Goal: Task Accomplishment & Management: Use online tool/utility

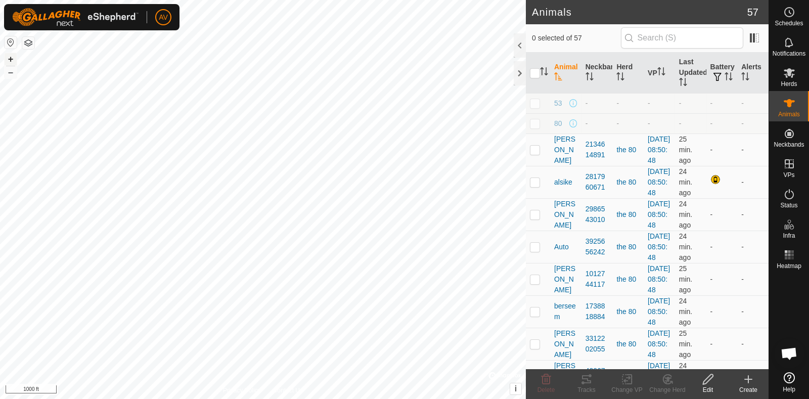
click at [8, 59] on button "+" at bounding box center [11, 59] width 12 height 12
click at [8, 53] on button "+" at bounding box center [11, 59] width 12 height 12
click at [13, 57] on button "+" at bounding box center [11, 59] width 12 height 12
click at [13, 72] on button "–" at bounding box center [11, 72] width 12 height 12
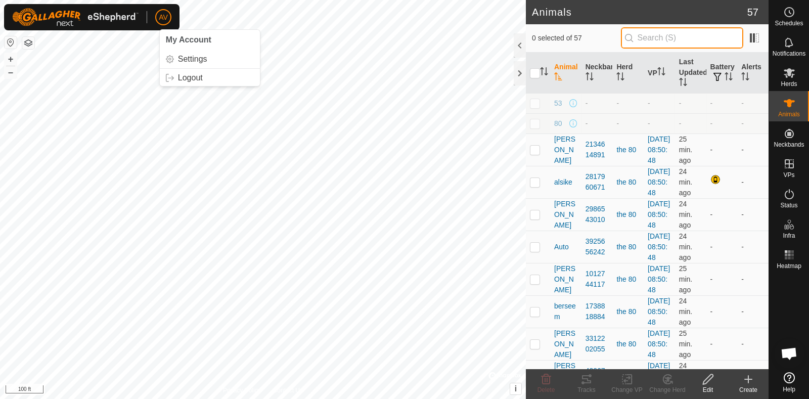
click at [670, 36] on input "text" at bounding box center [682, 37] width 122 height 21
click at [670, 44] on input "text" at bounding box center [682, 37] width 122 height 21
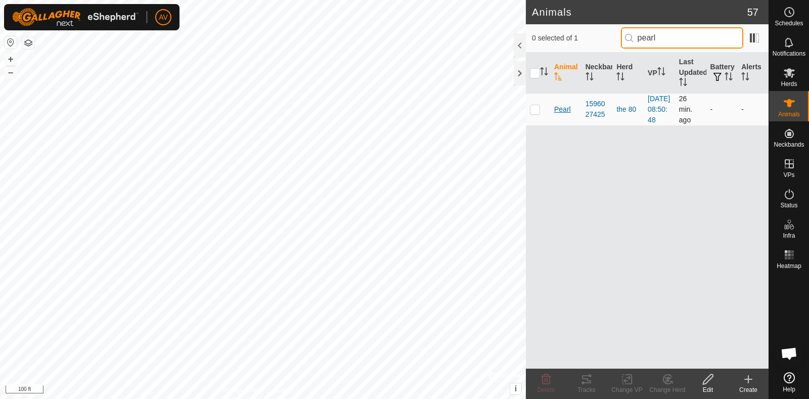
type input "pearl"
click at [561, 115] on span "Pearl" at bounding box center [562, 109] width 17 height 11
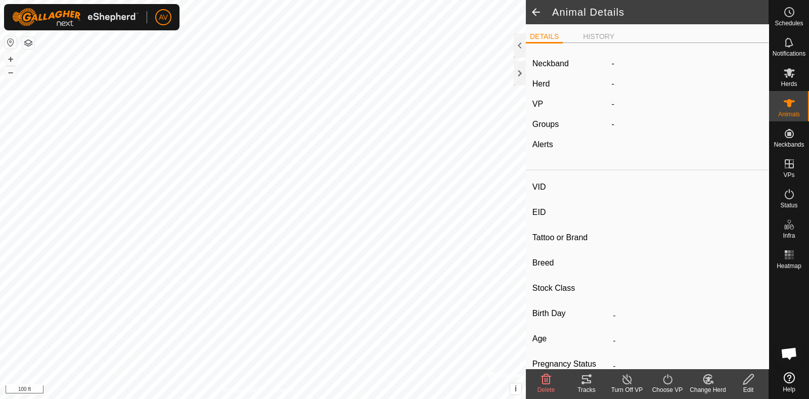
type input "Pearl"
type input "-"
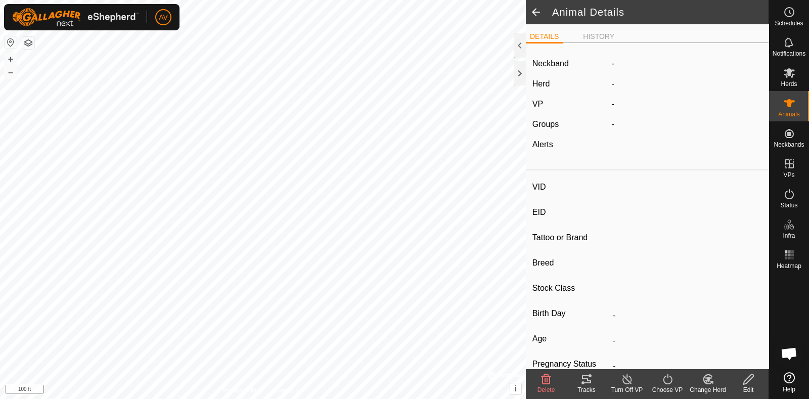
type input "-"
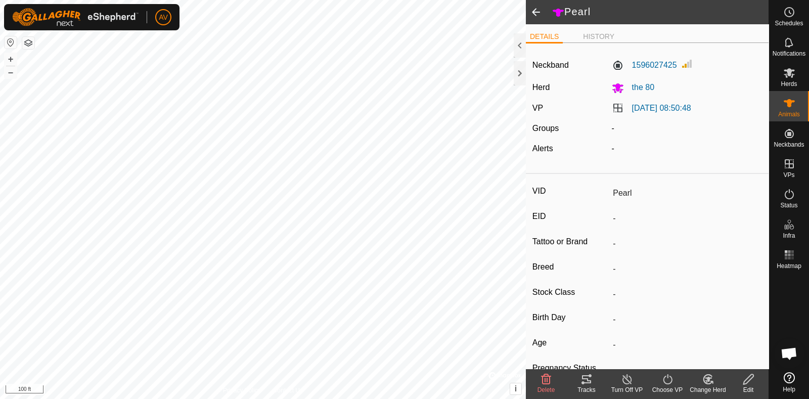
click at [586, 372] on div "Tracks" at bounding box center [586, 383] width 40 height 30
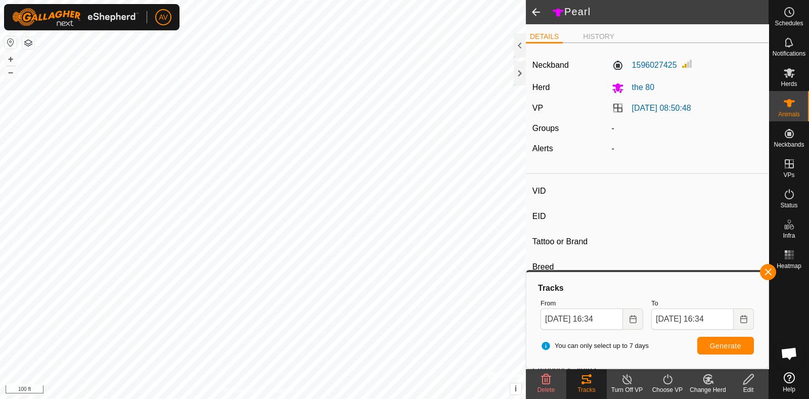
type input "[PERSON_NAME]"
type input "-"
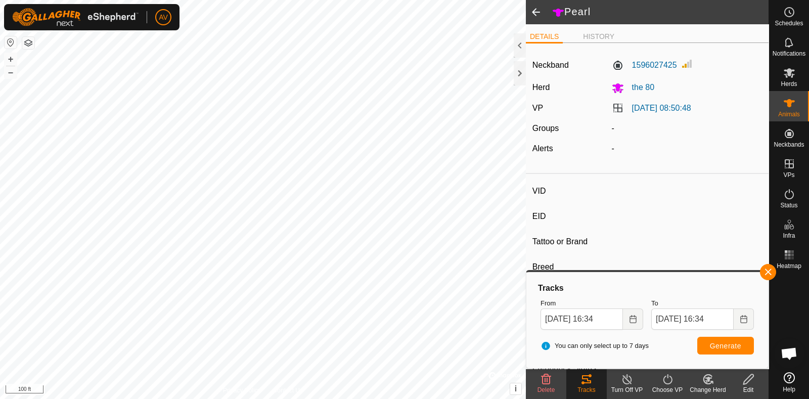
type input "-"
click at [598, 380] on tracks-svg-icon at bounding box center [586, 379] width 40 height 12
click at [732, 344] on span "Generate" at bounding box center [725, 346] width 31 height 8
type input "[PERSON_NAME]"
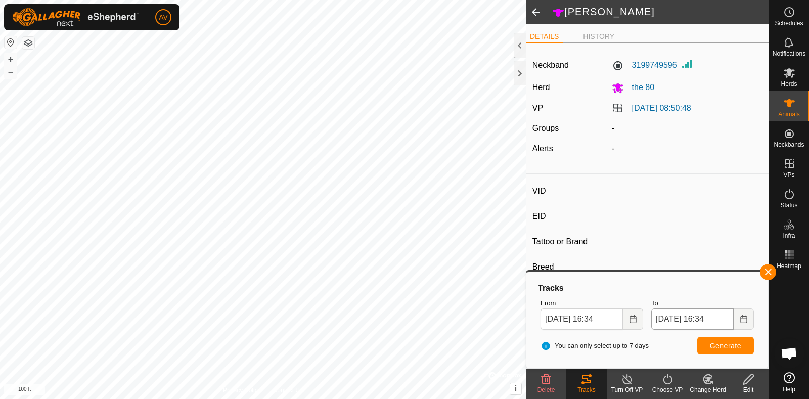
type input "-"
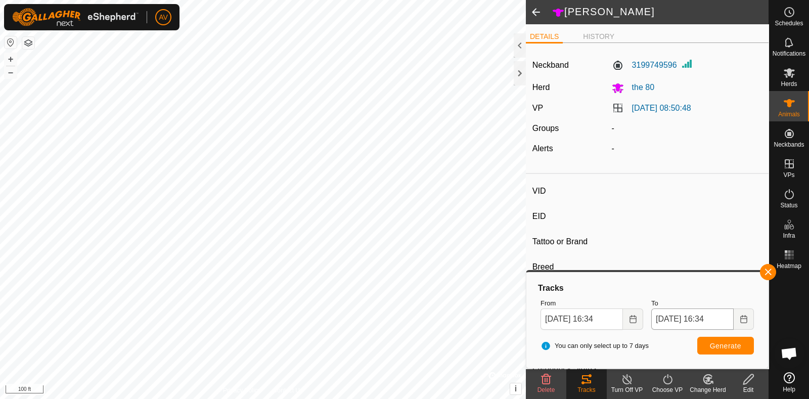
type input "-"
click at [720, 352] on button "Generate" at bounding box center [725, 346] width 57 height 18
type input "Breeze"
type input "-"
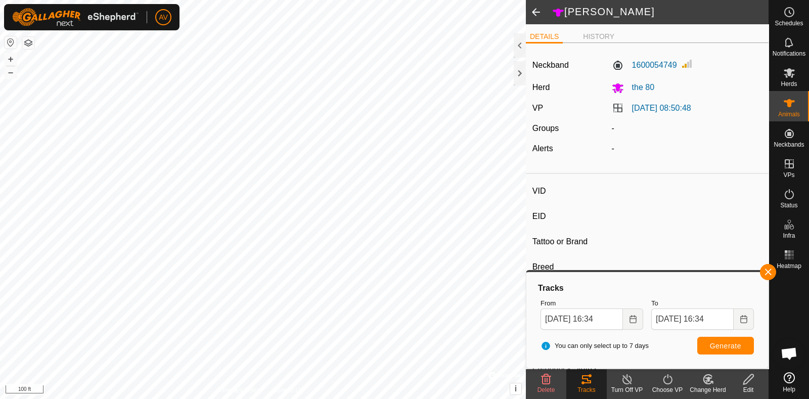
type input "-"
click at [733, 345] on span "Generate" at bounding box center [725, 346] width 31 height 8
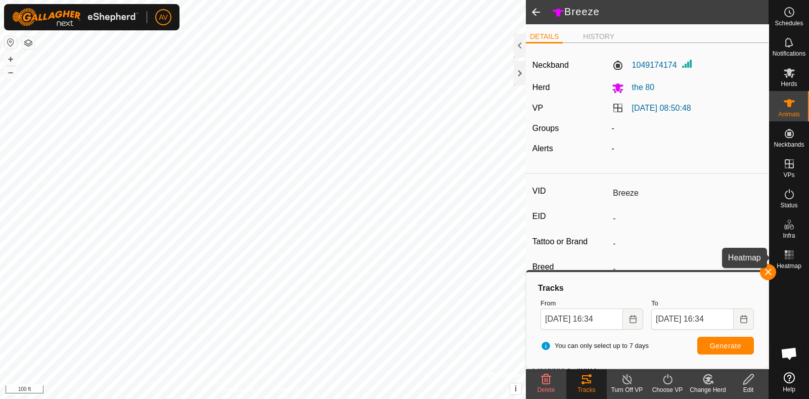
click at [791, 257] on rect at bounding box center [791, 258] width 3 height 3
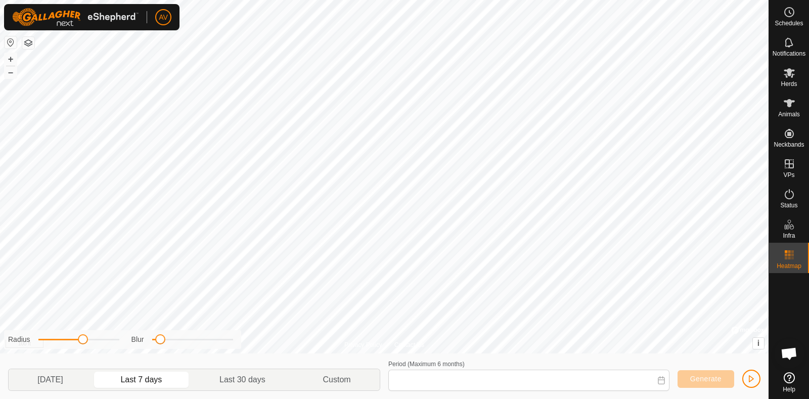
type input "[DATE] - [DATE]"
click at [697, 381] on span "Generate" at bounding box center [705, 379] width 31 height 8
click at [12, 74] on button "–" at bounding box center [11, 72] width 12 height 12
click at [13, 59] on button "+" at bounding box center [11, 59] width 12 height 12
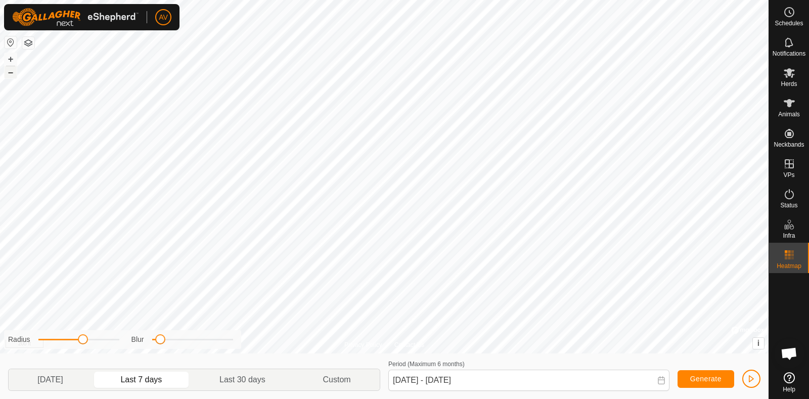
click at [14, 71] on button "–" at bounding box center [11, 72] width 12 height 12
click at [756, 378] on button "button" at bounding box center [751, 378] width 18 height 18
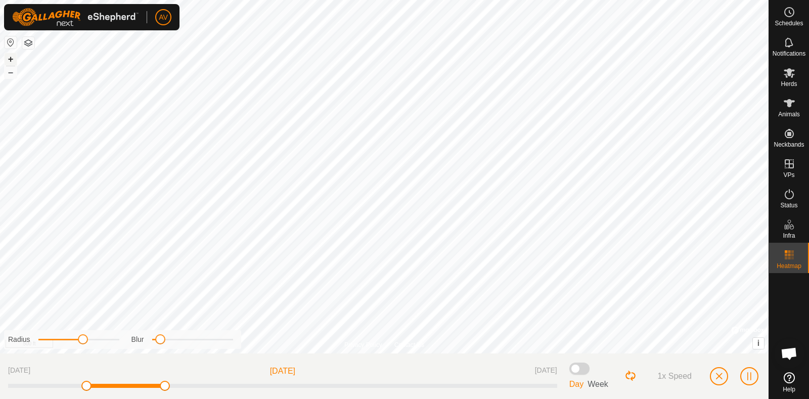
click at [6, 56] on button "+" at bounding box center [11, 59] width 12 height 12
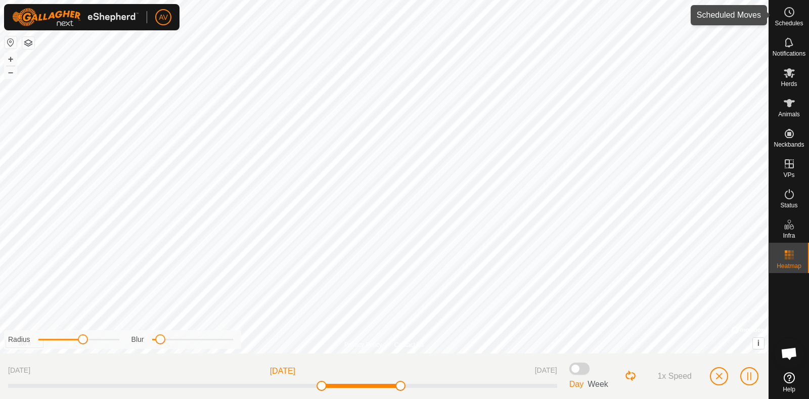
click at [788, 27] on div "Schedules" at bounding box center [789, 15] width 40 height 30
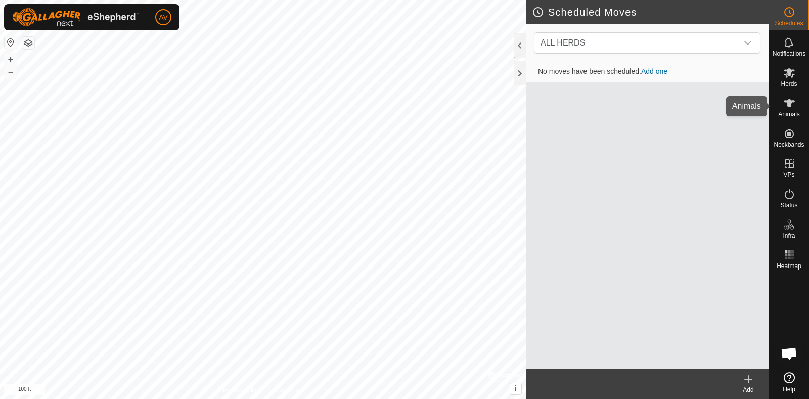
click at [789, 99] on icon at bounding box center [788, 103] width 11 height 8
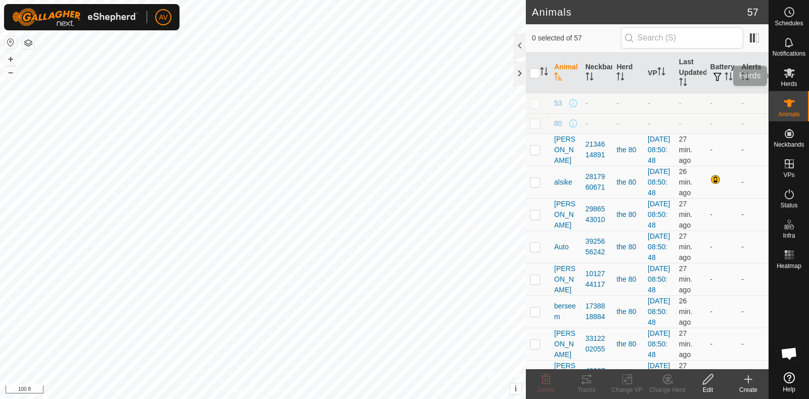
click at [780, 67] on es-mob-svg-icon at bounding box center [789, 73] width 18 height 16
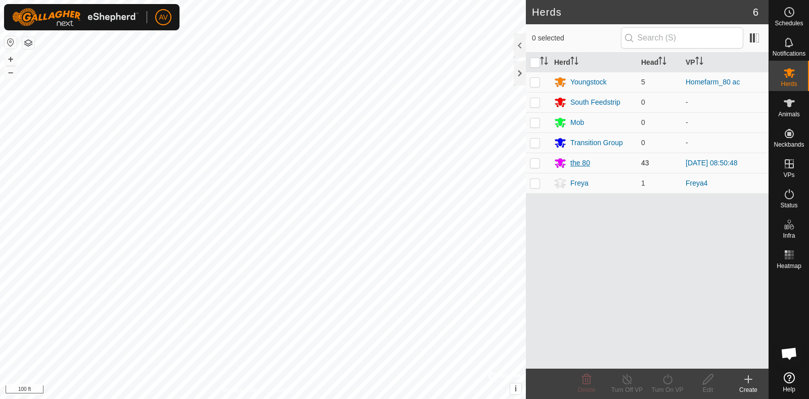
click at [576, 162] on div "the 80" at bounding box center [580, 163] width 20 height 11
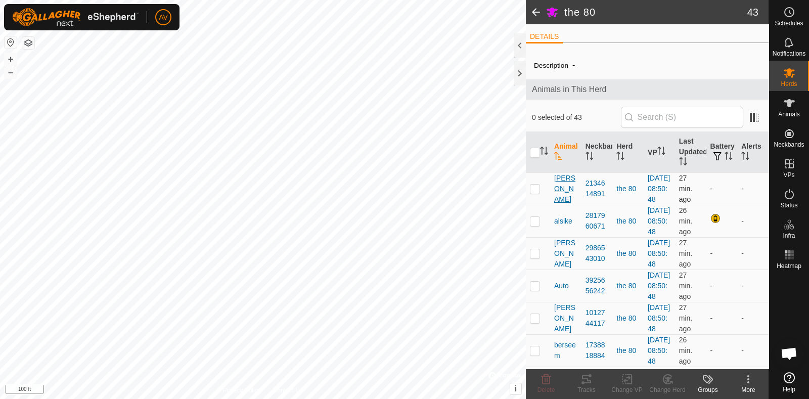
click at [566, 198] on span "[PERSON_NAME]" at bounding box center [565, 189] width 23 height 32
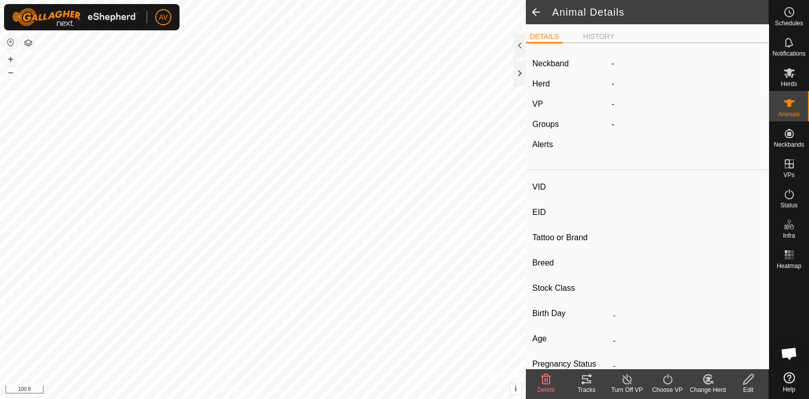
type input "[PERSON_NAME]"
type input "-"
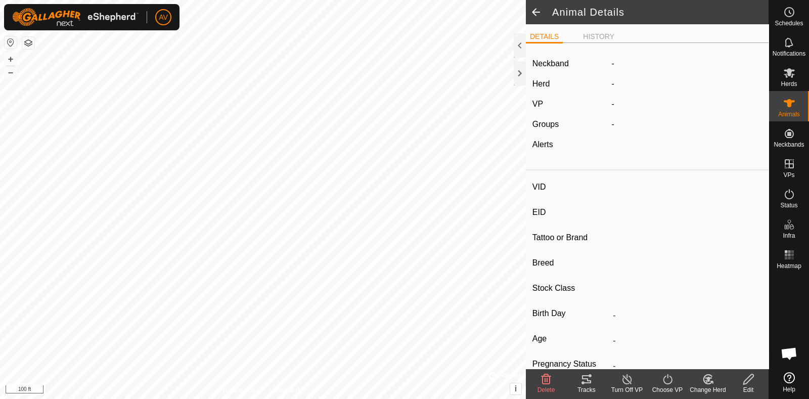
type input "0 kg"
type input "-"
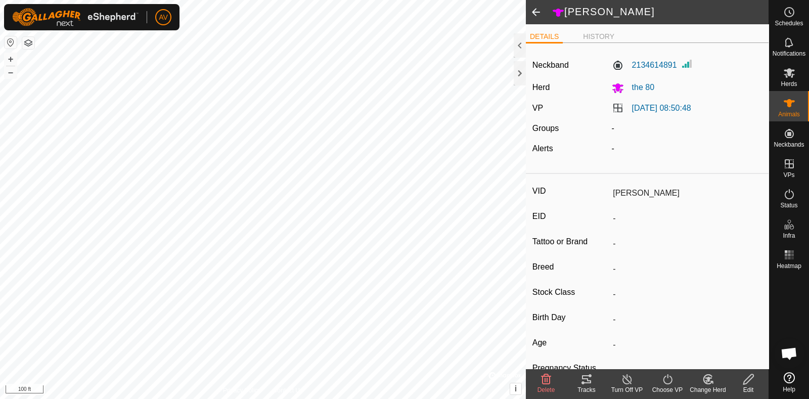
click at [586, 378] on icon at bounding box center [586, 379] width 12 height 12
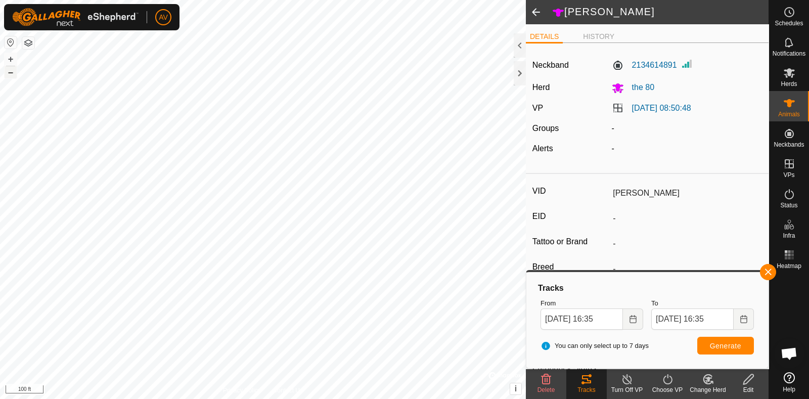
click at [15, 72] on button "–" at bounding box center [11, 72] width 12 height 12
click at [793, 73] on icon at bounding box center [789, 73] width 12 height 12
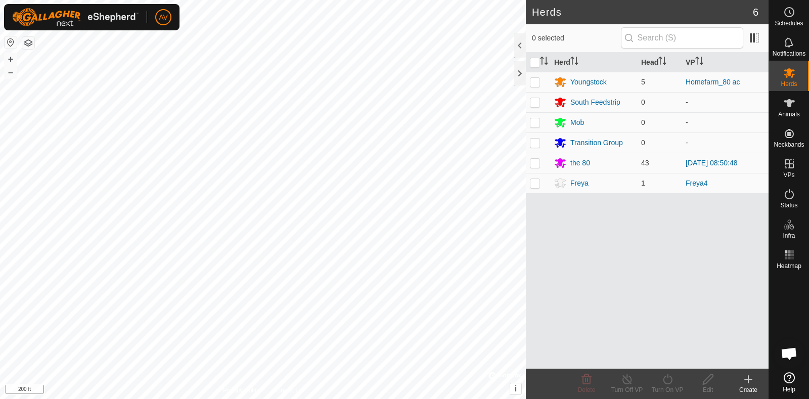
click at [530, 160] on p-checkbox at bounding box center [535, 163] width 10 height 8
checkbox input "true"
click at [657, 392] on div "Turn On VP" at bounding box center [667, 389] width 40 height 9
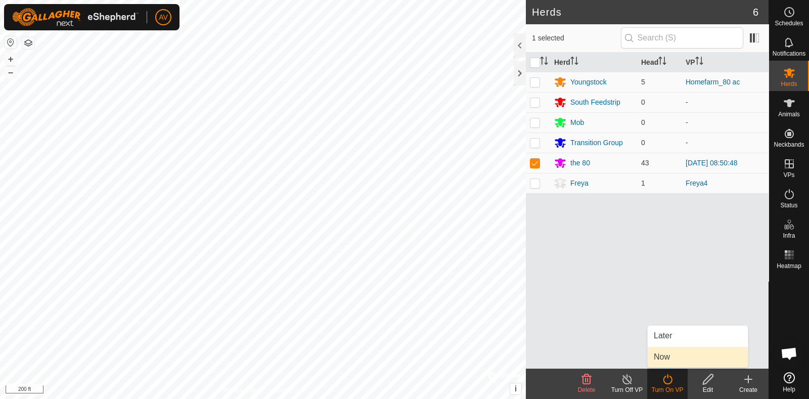
click at [674, 354] on link "Now" at bounding box center [697, 357] width 100 height 20
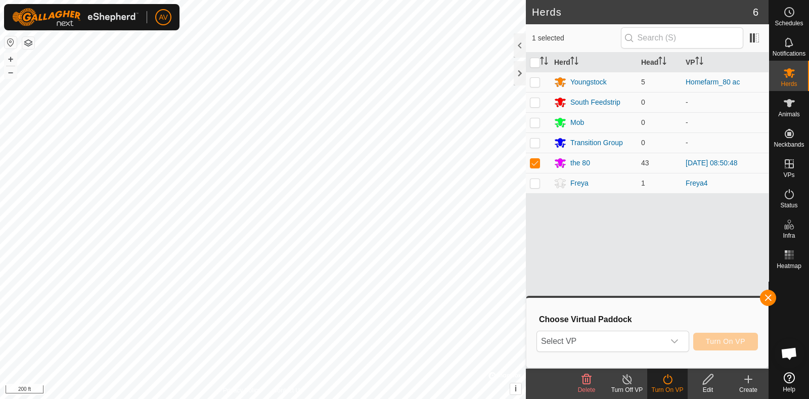
click at [674, 354] on div "Choose Virtual Paddock Select VP Turn On VP" at bounding box center [646, 333] width 229 height 58
click at [668, 345] on div "dropdown trigger" at bounding box center [674, 341] width 20 height 20
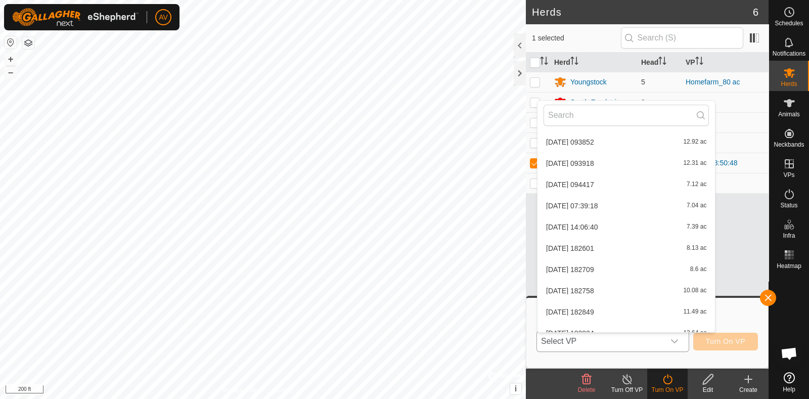
scroll to position [1139, 0]
